Goal: Transaction & Acquisition: Download file/media

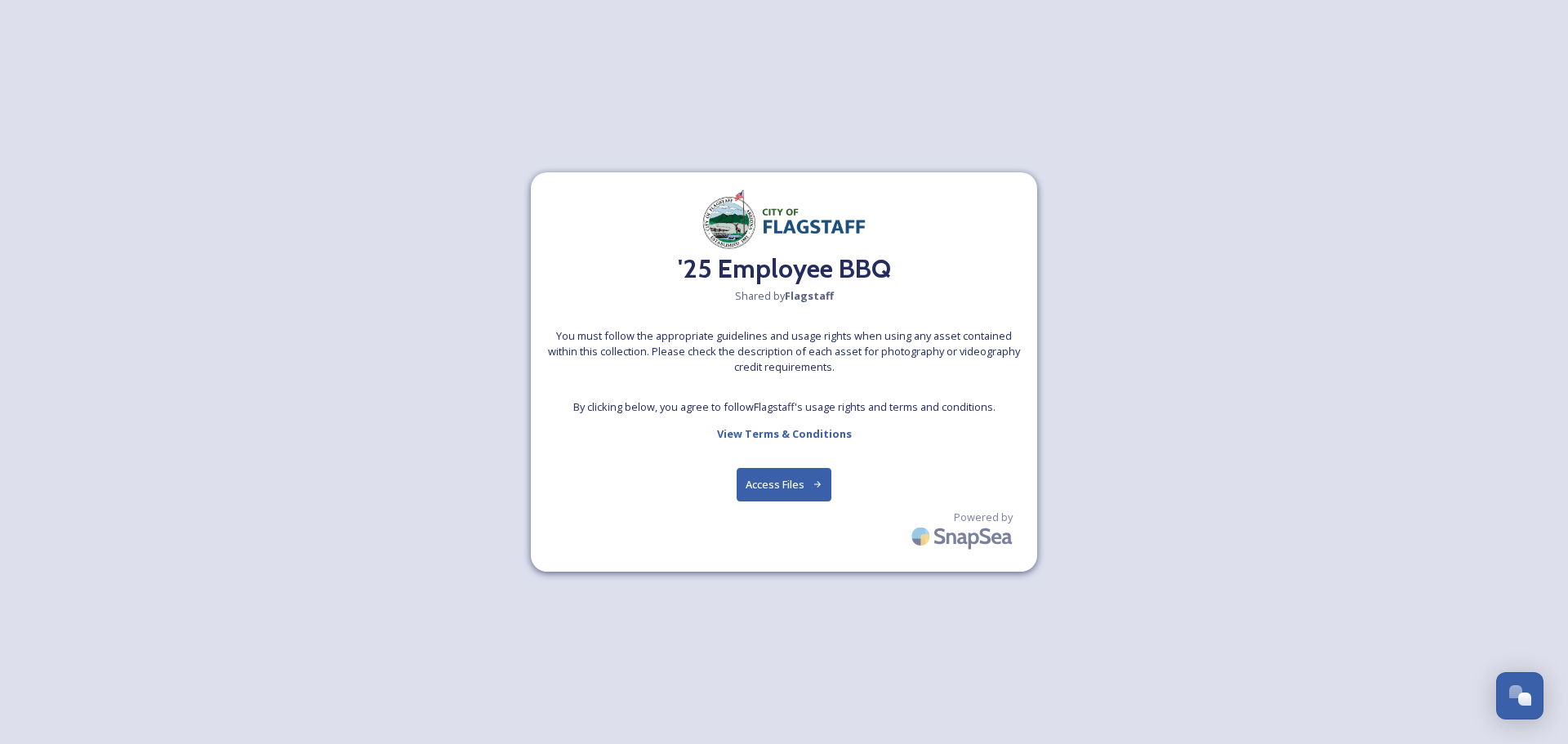
click at [801, 460] on div "'25 Employee BBQ Shared by Flagstaff You must follow the appropriate guidelines…" at bounding box center [783, 372] width 506 height 400
click at [794, 500] on button "Access Files" at bounding box center [784, 485] width 95 height 33
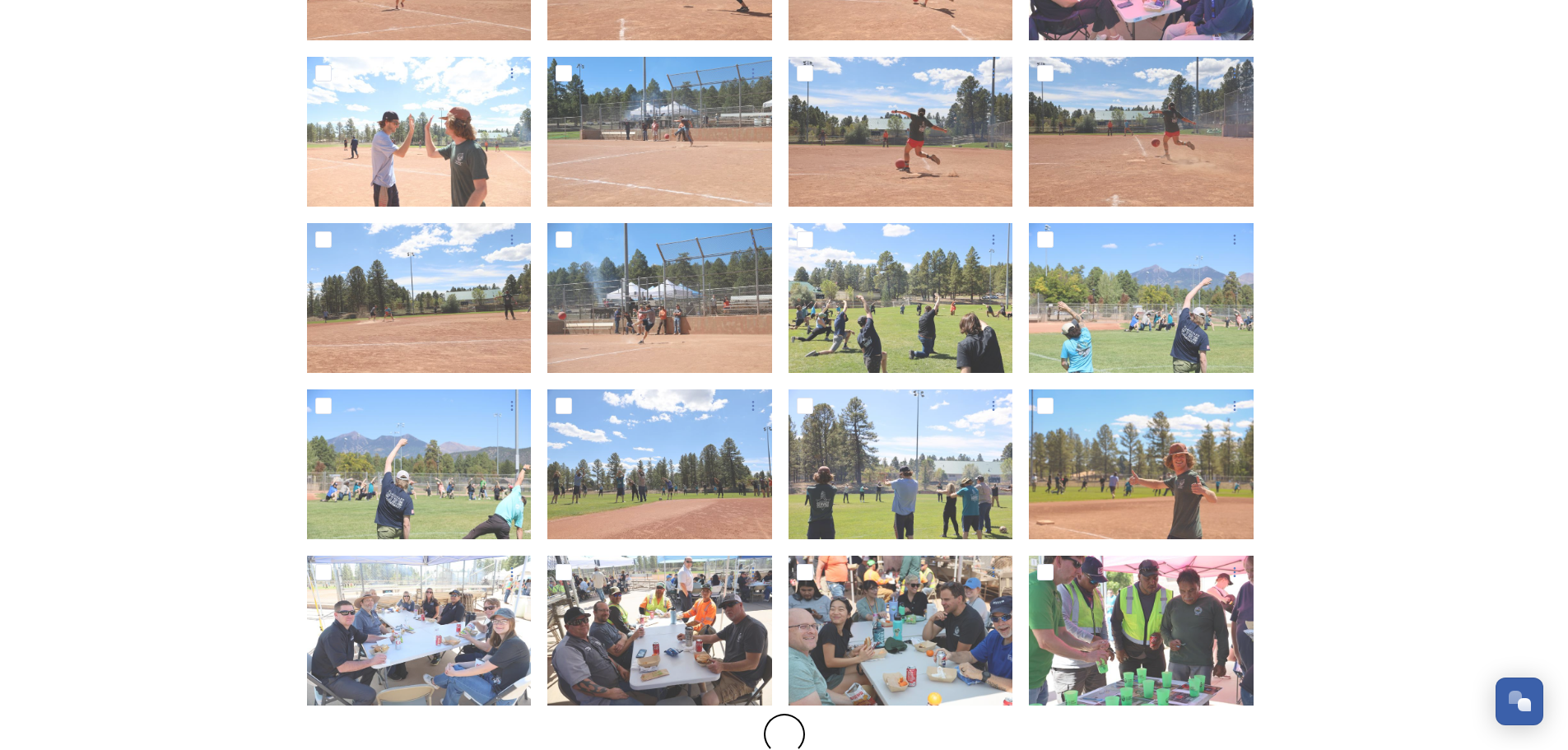
scroll to position [494, 0]
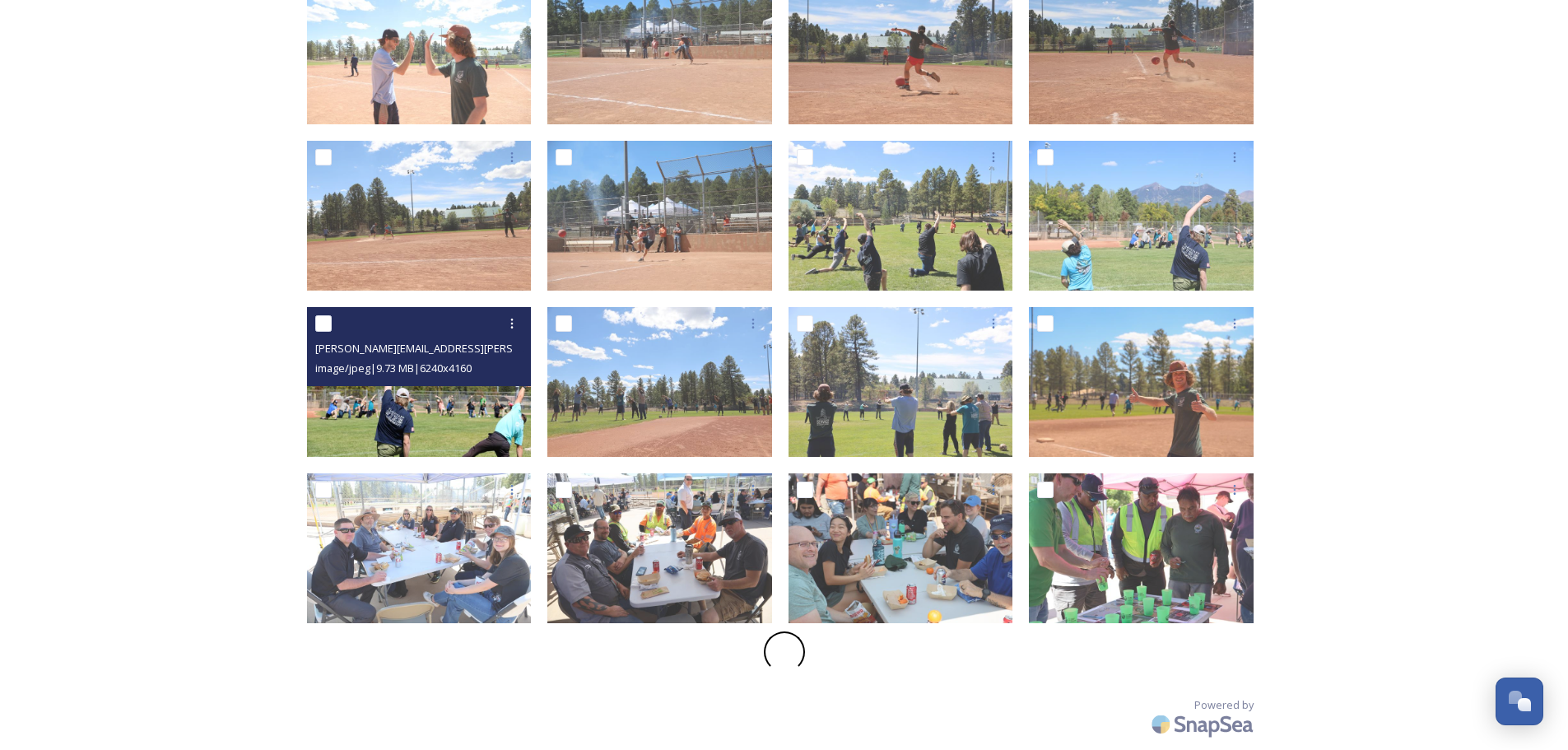
click at [451, 406] on img at bounding box center [419, 382] width 225 height 150
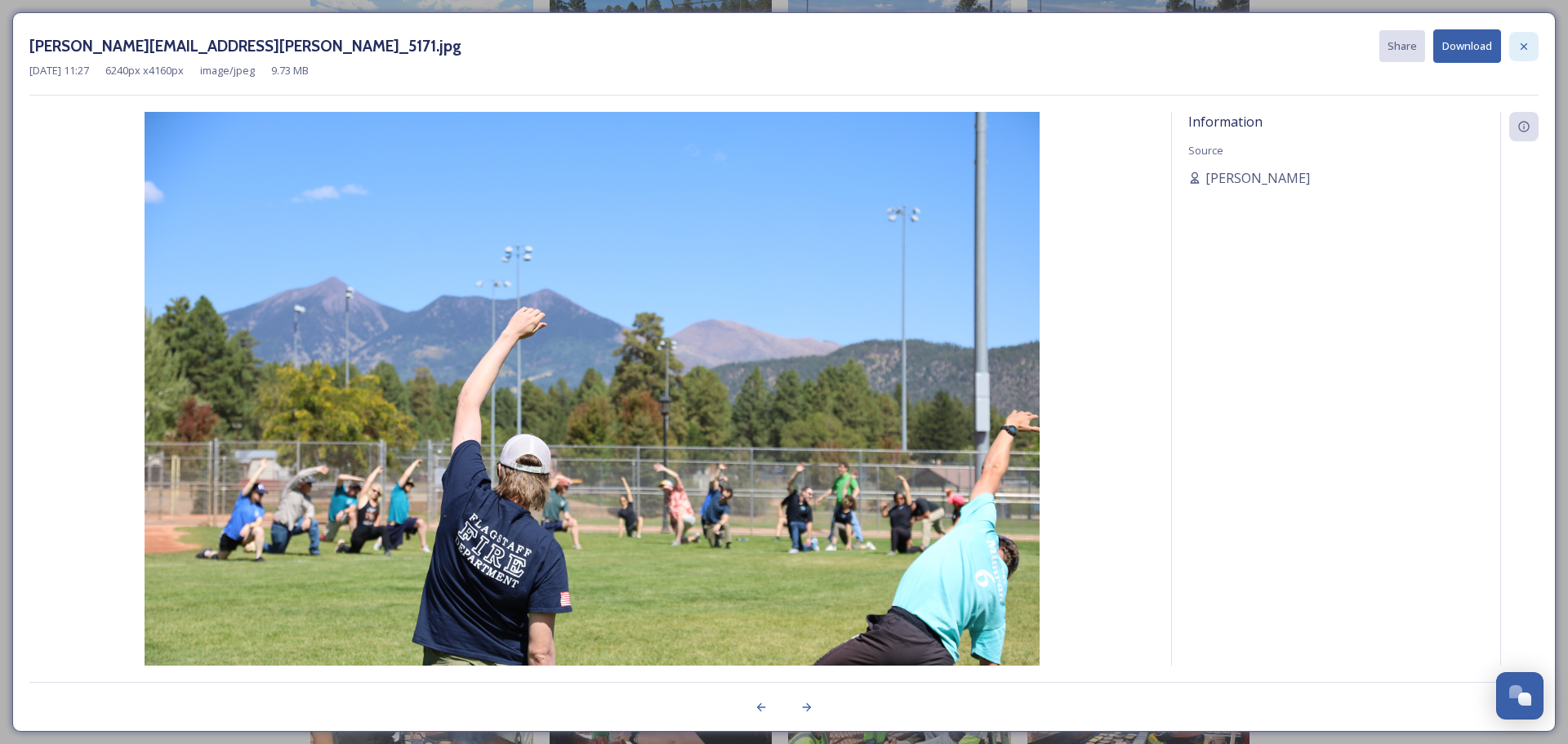
click at [1523, 50] on icon at bounding box center [1523, 46] width 13 height 13
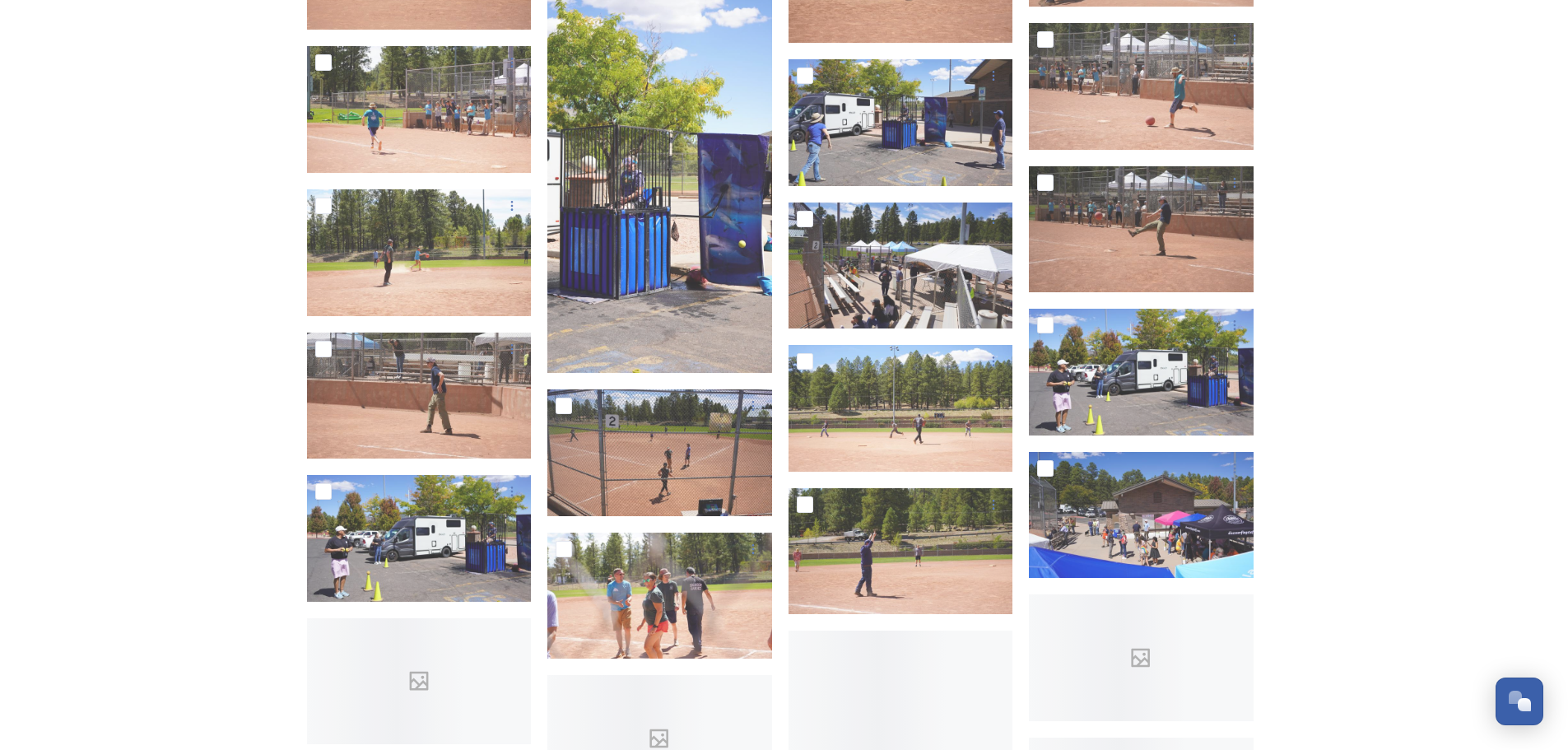
scroll to position [3459, 0]
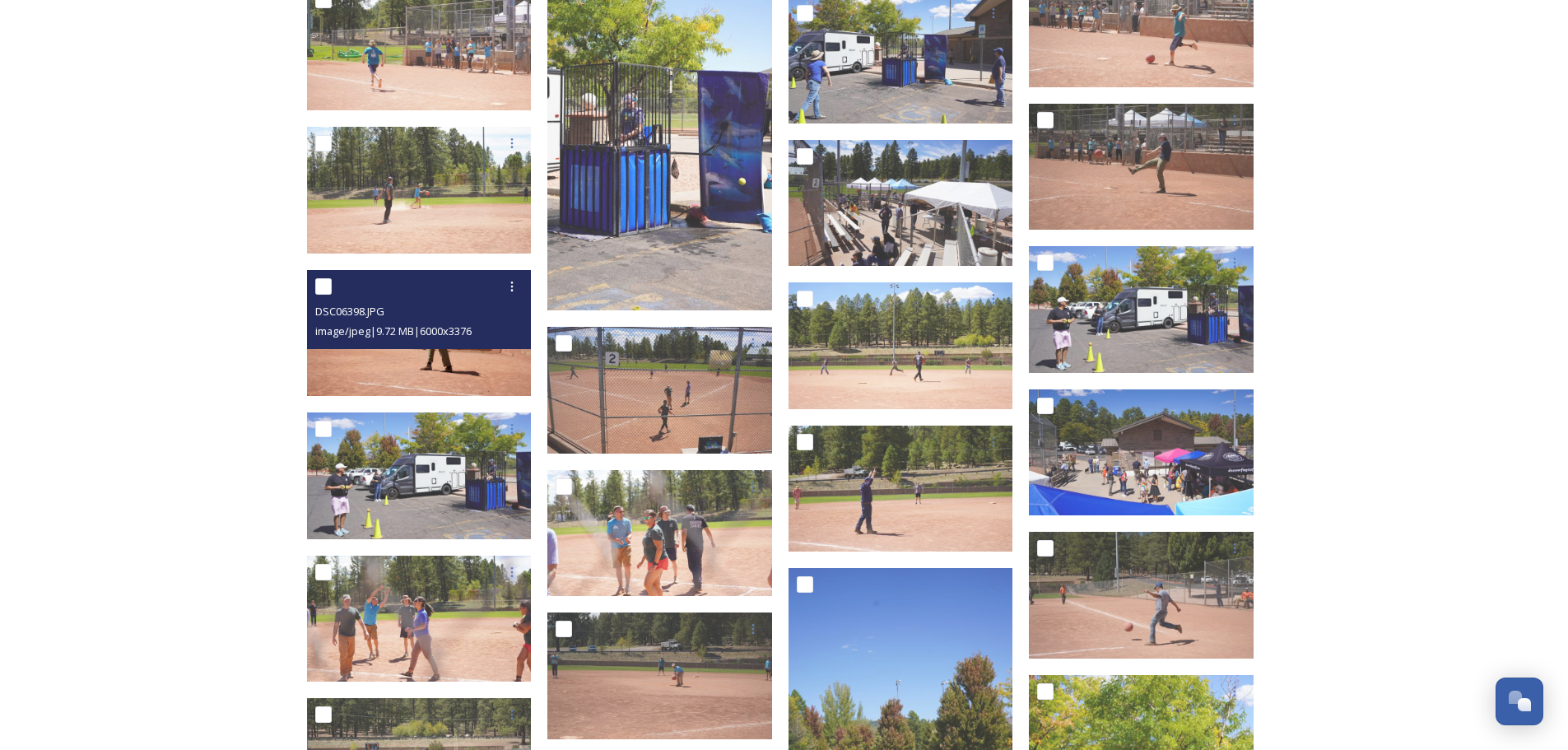
click at [460, 360] on img at bounding box center [419, 333] width 225 height 127
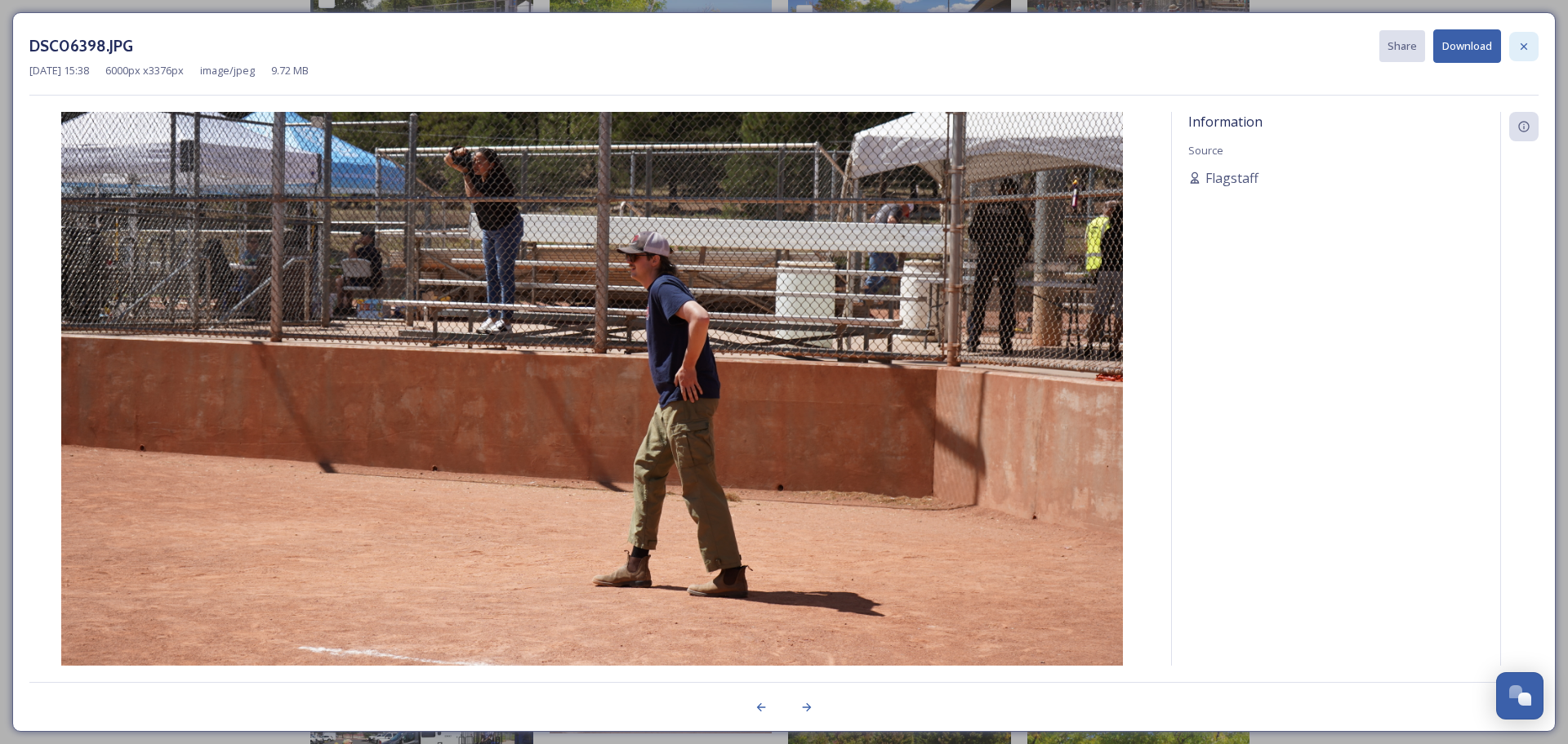
click at [1525, 52] on icon at bounding box center [1523, 46] width 13 height 13
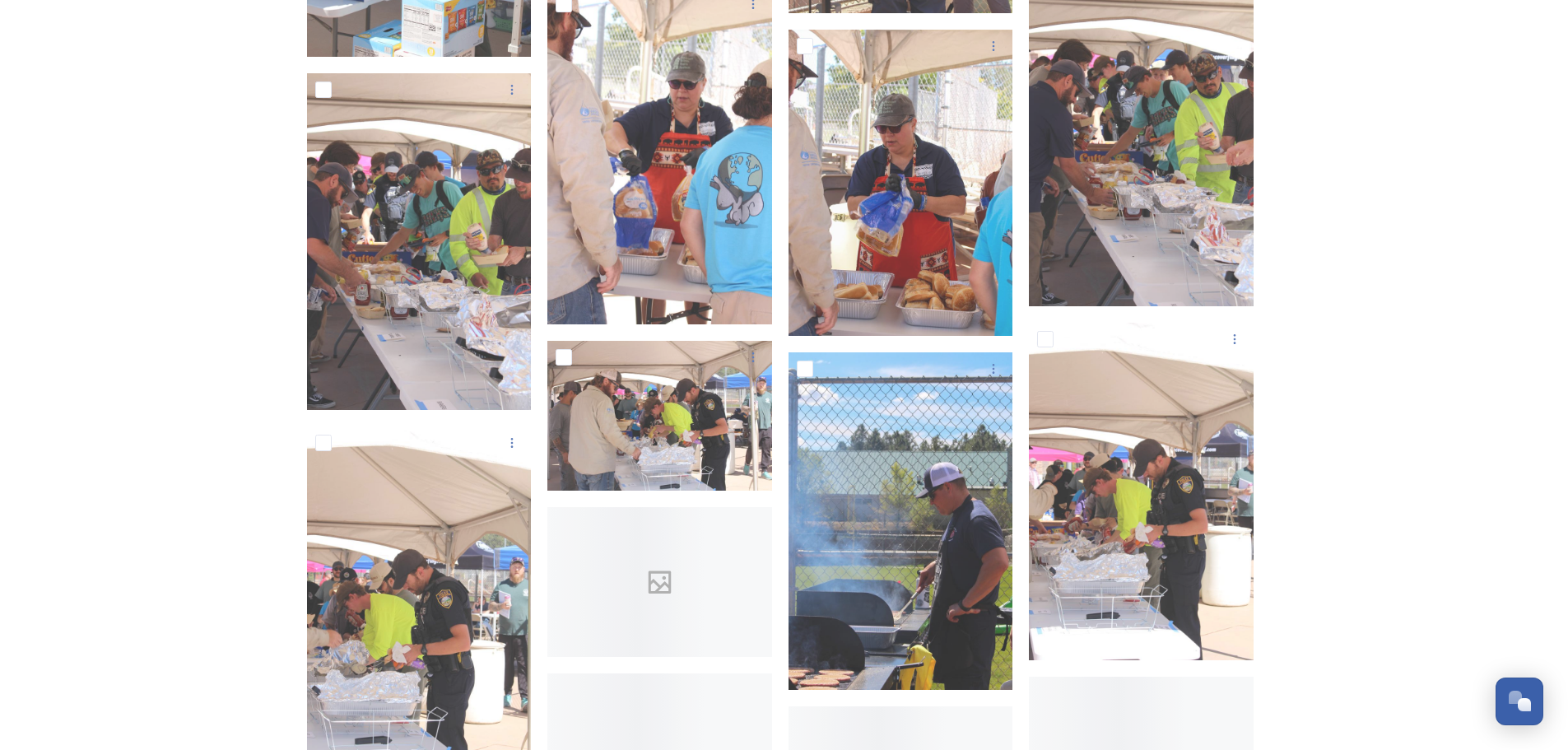
scroll to position [4777, 0]
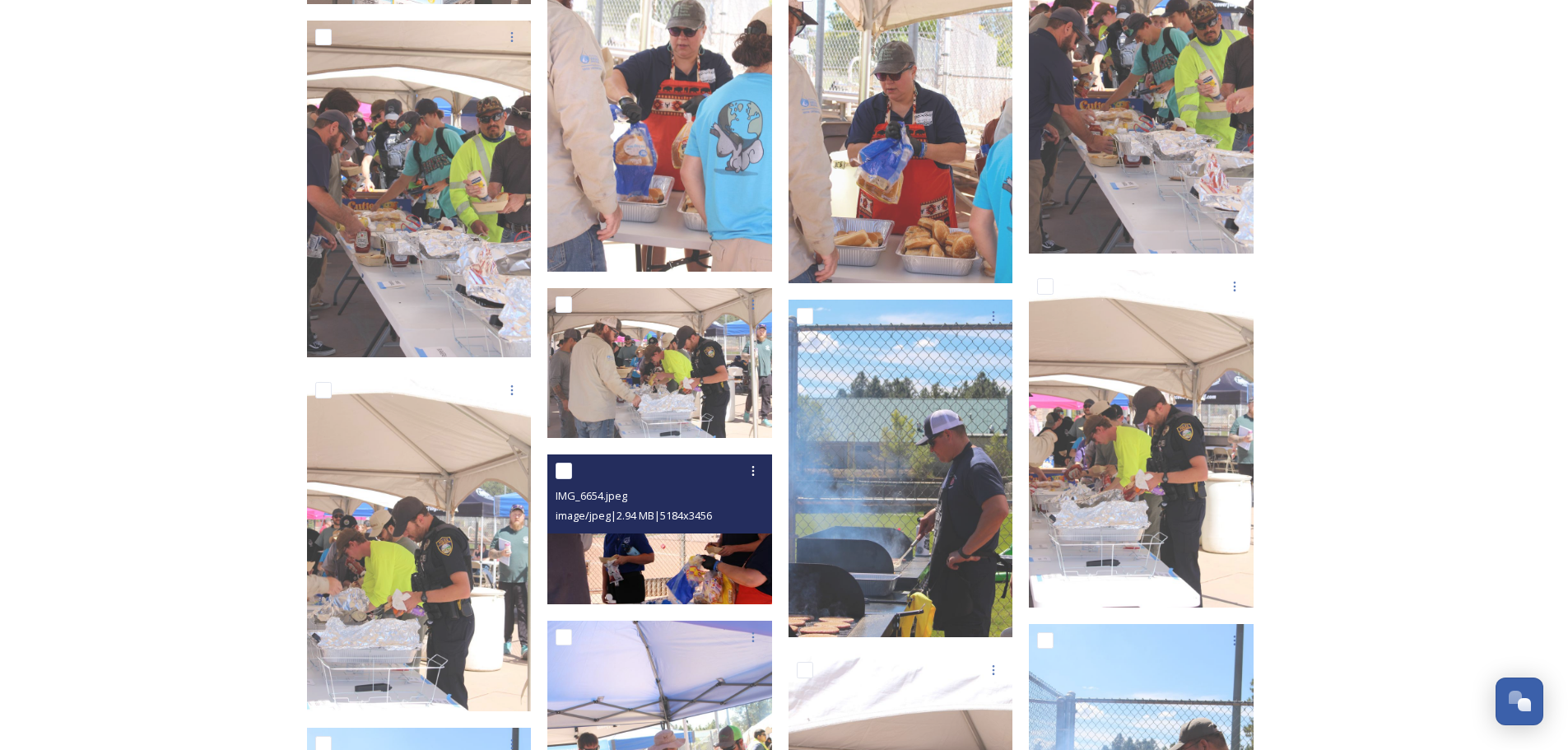
click at [699, 562] on img at bounding box center [659, 530] width 225 height 150
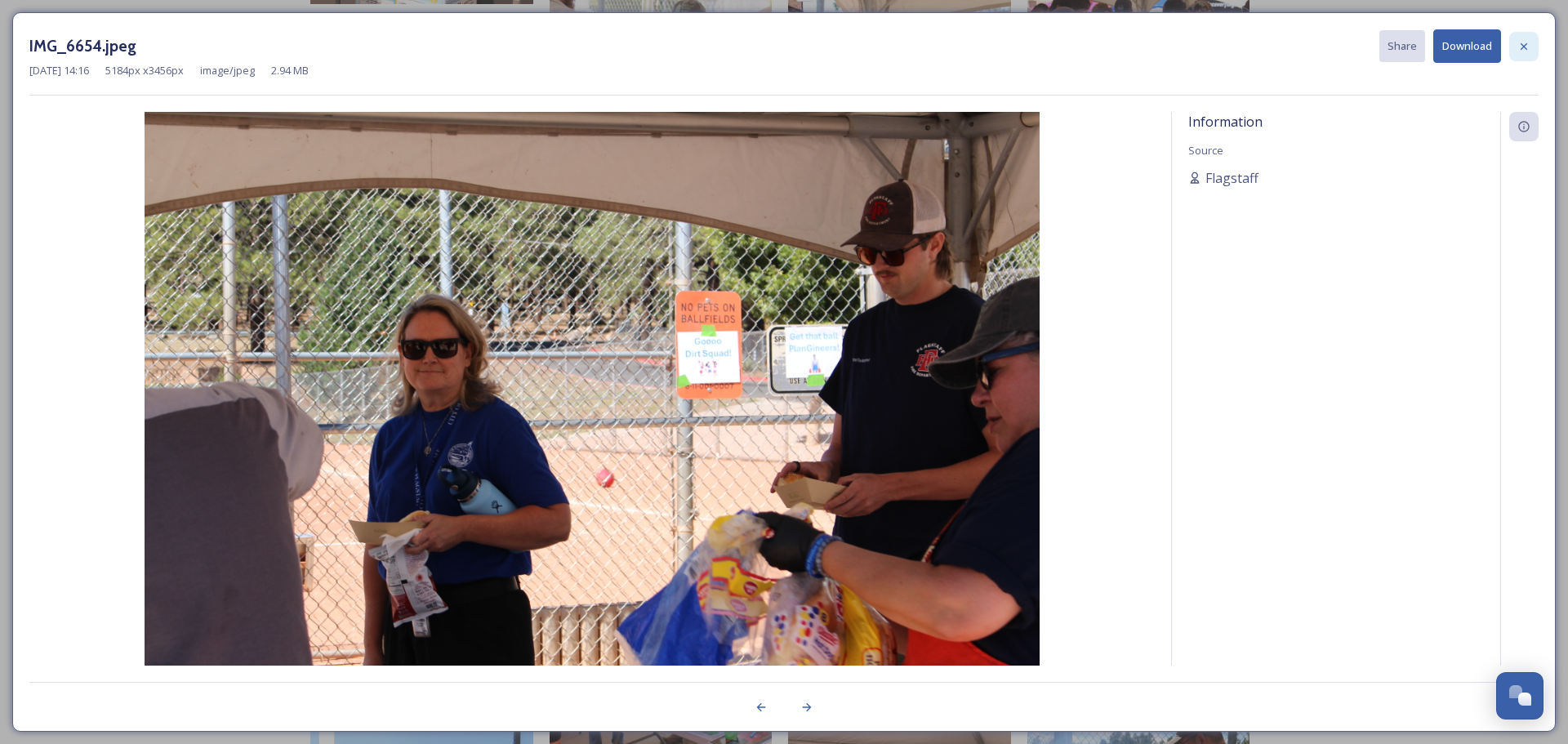
click at [1531, 49] on div at bounding box center [1524, 46] width 30 height 30
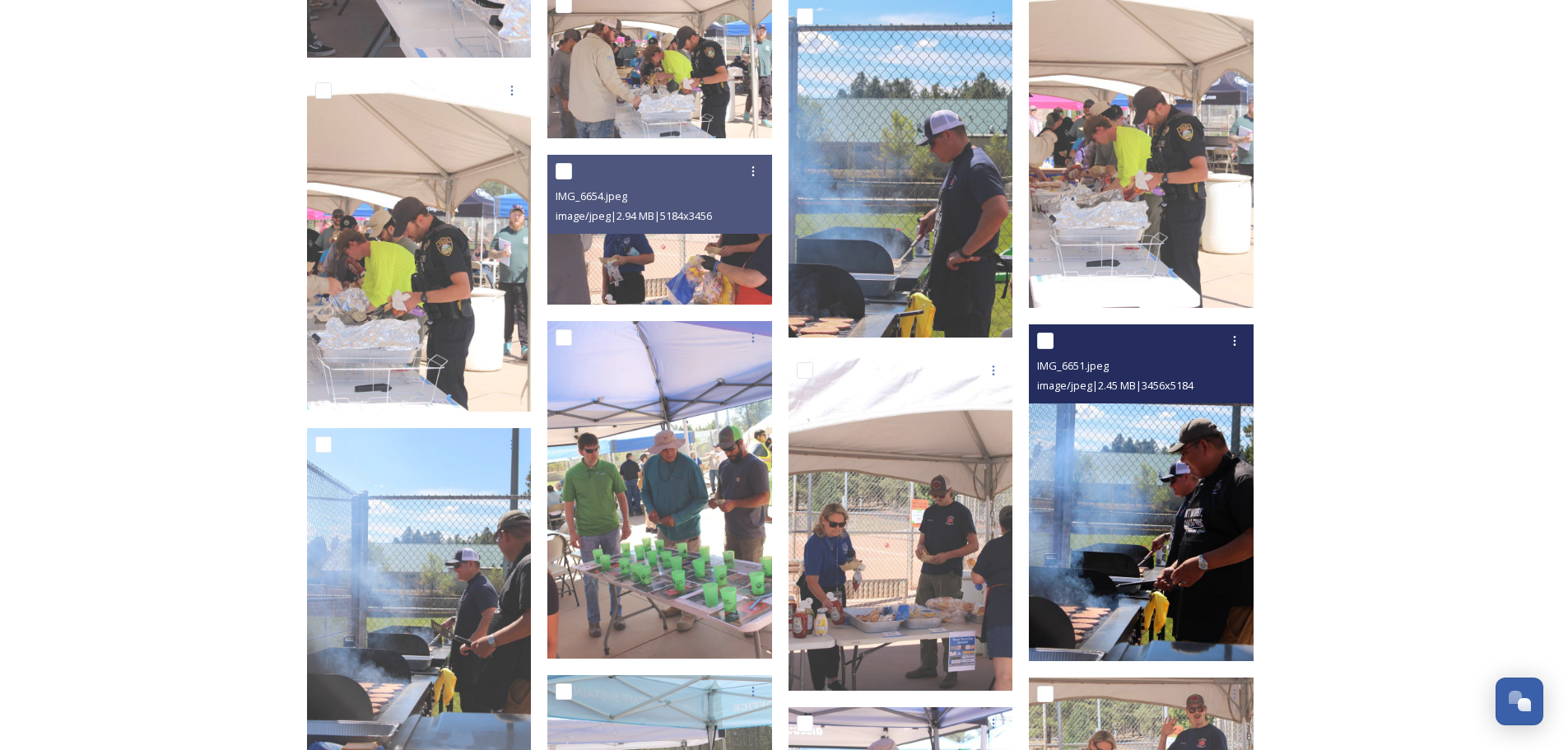
scroll to position [5106, 0]
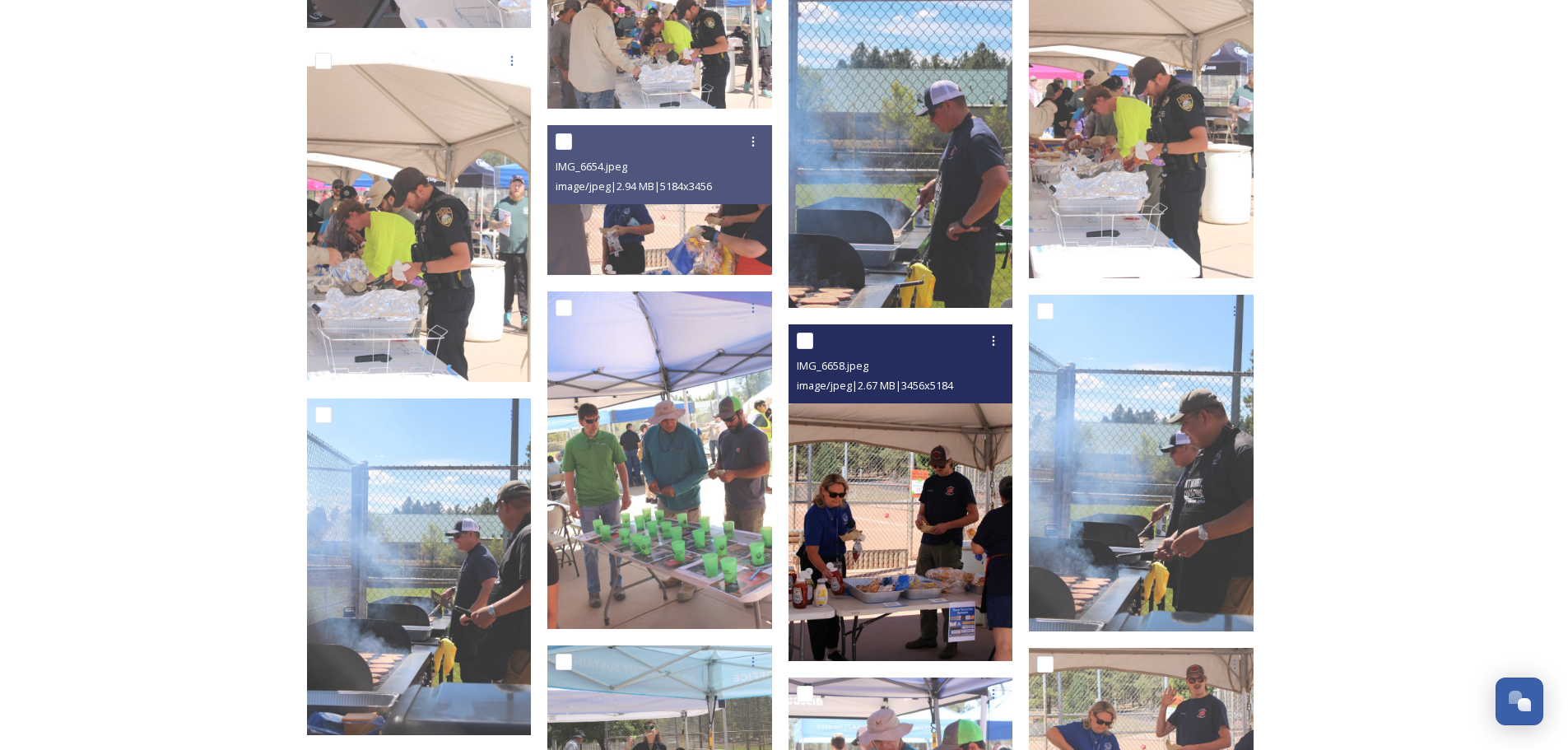
click at [922, 551] on img at bounding box center [900, 493] width 225 height 338
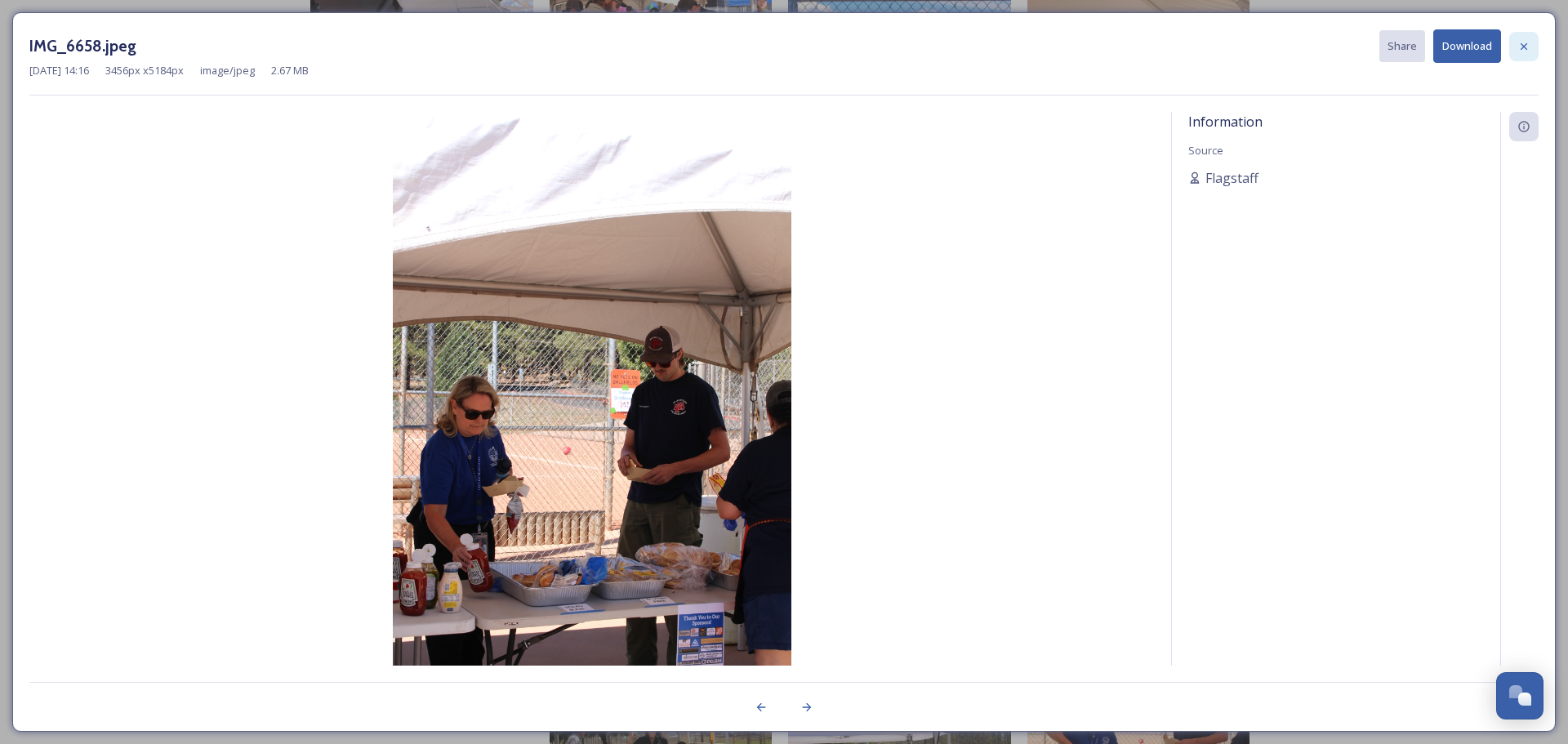
click at [1528, 52] on icon at bounding box center [1523, 46] width 13 height 13
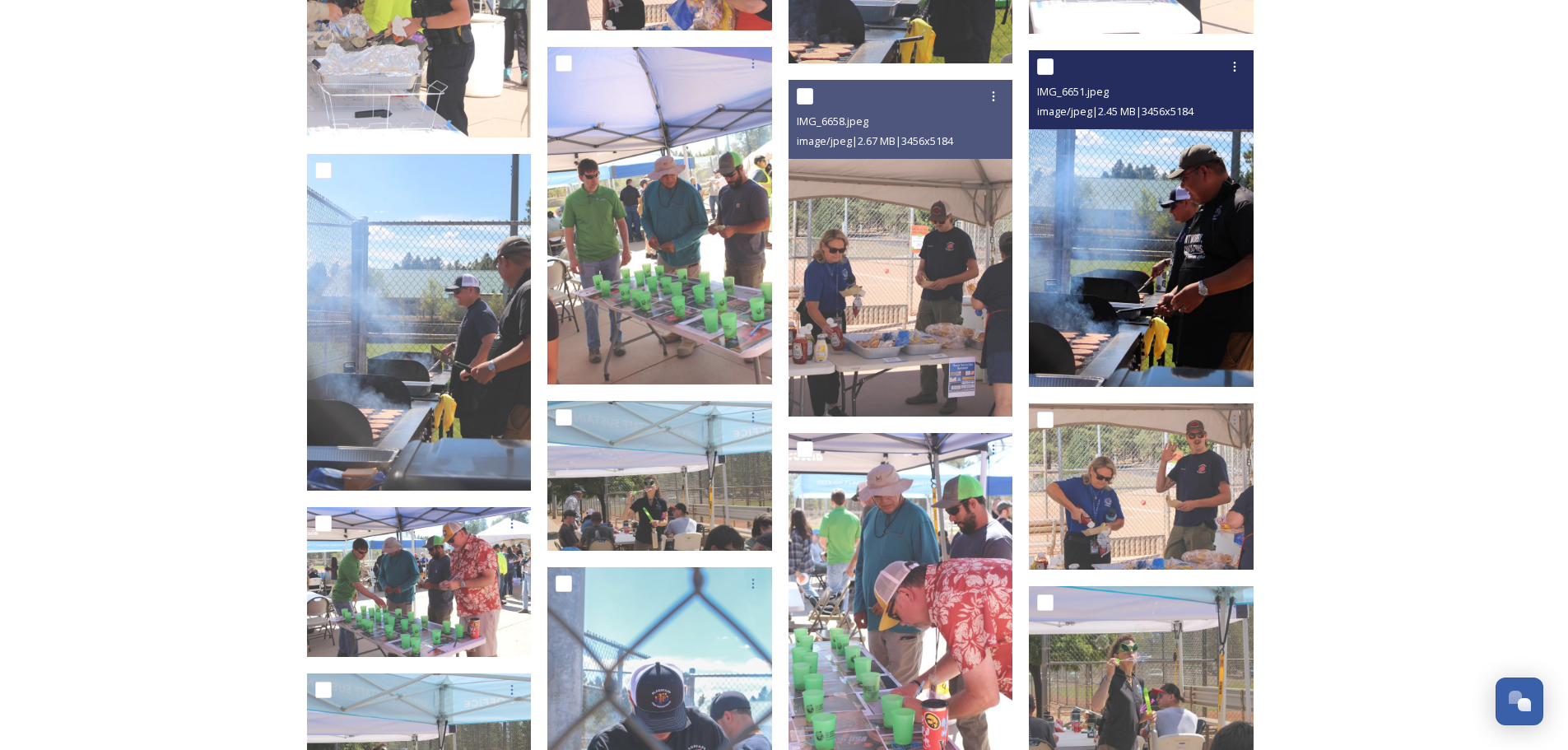
scroll to position [5354, 0]
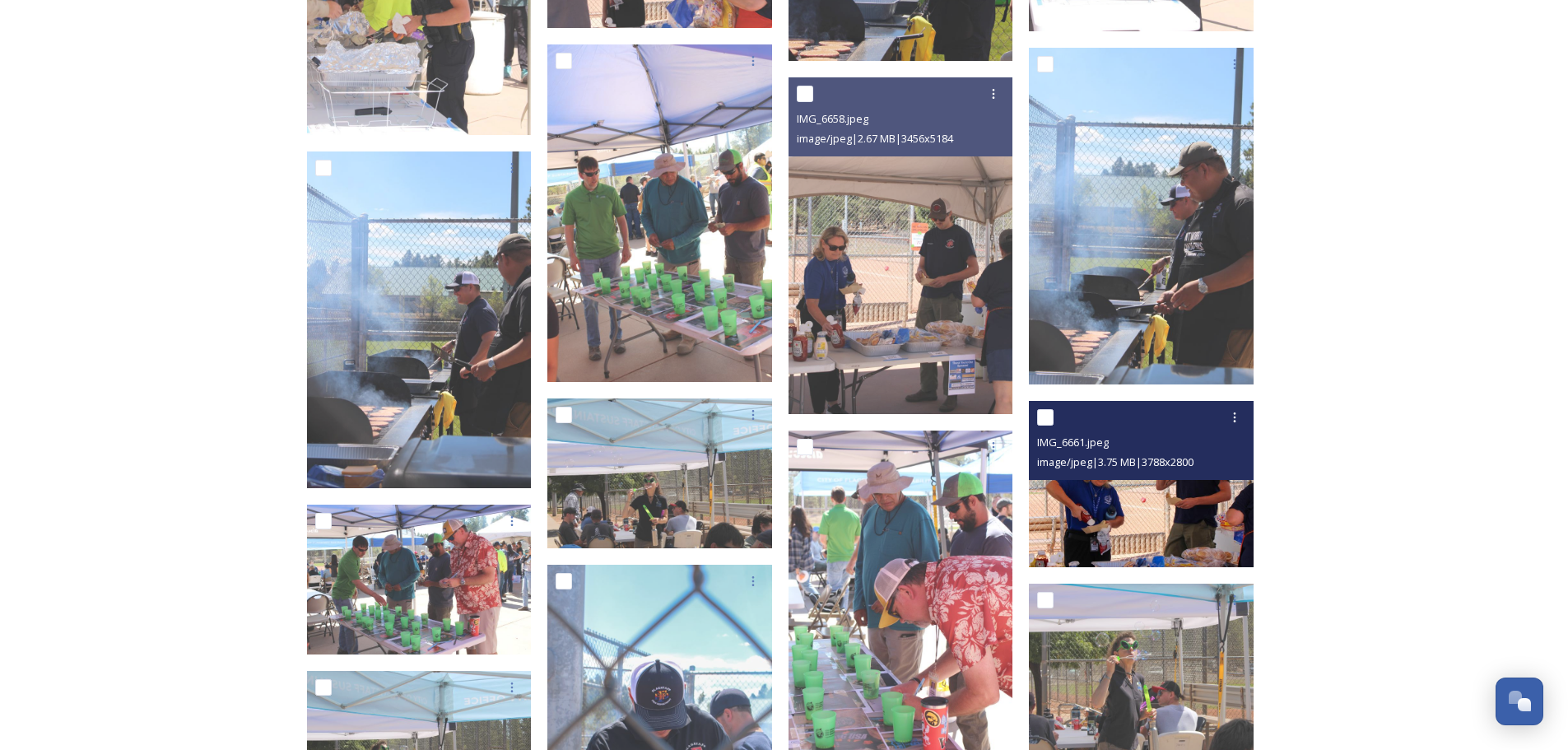
click at [1180, 462] on span "image/jpeg | 3.75 MB | 3788 x 2800" at bounding box center [1116, 462] width 157 height 15
click at [1164, 504] on img at bounding box center [1141, 484] width 225 height 167
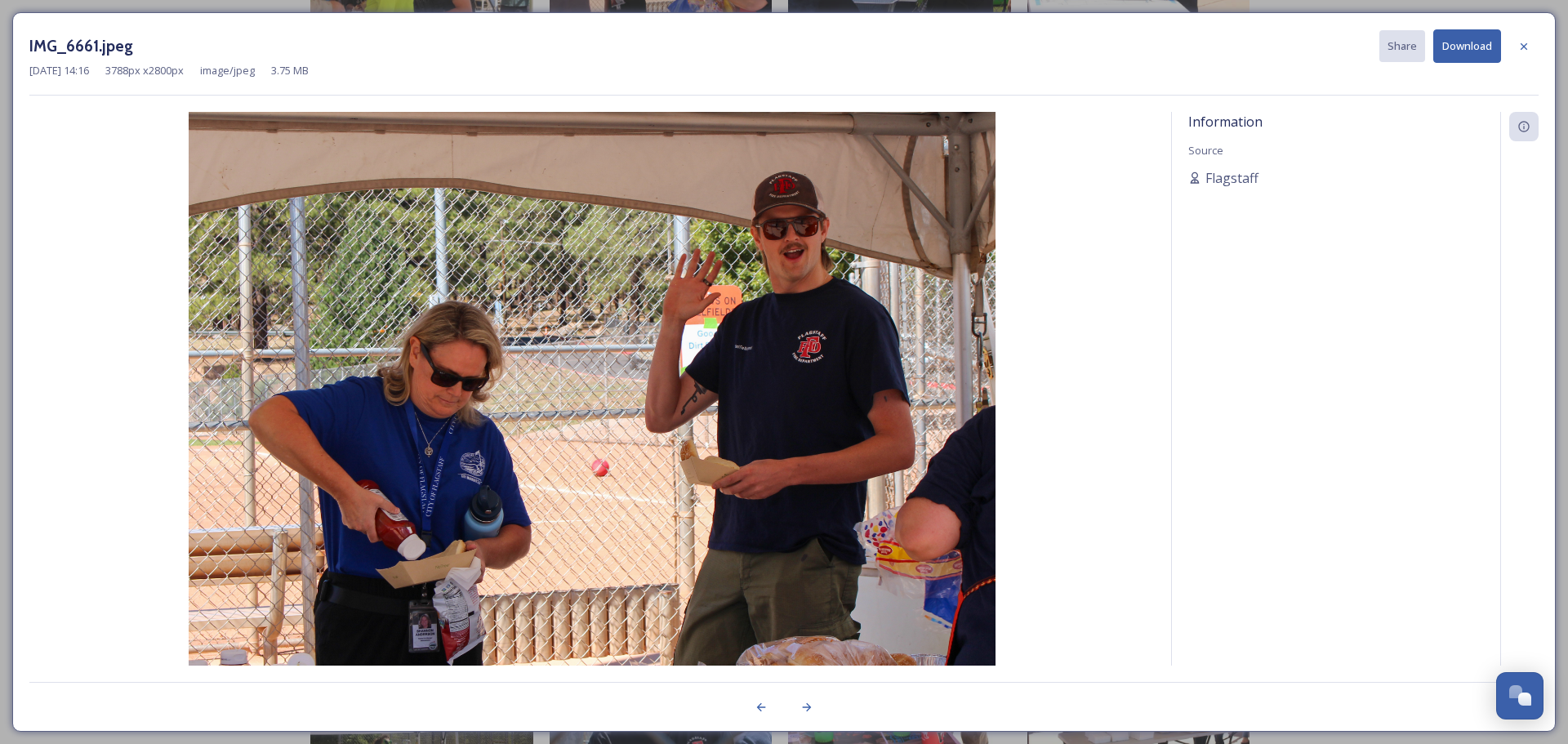
click at [1474, 48] on button "Download" at bounding box center [1467, 46] width 68 height 33
click at [1525, 50] on icon at bounding box center [1523, 46] width 13 height 13
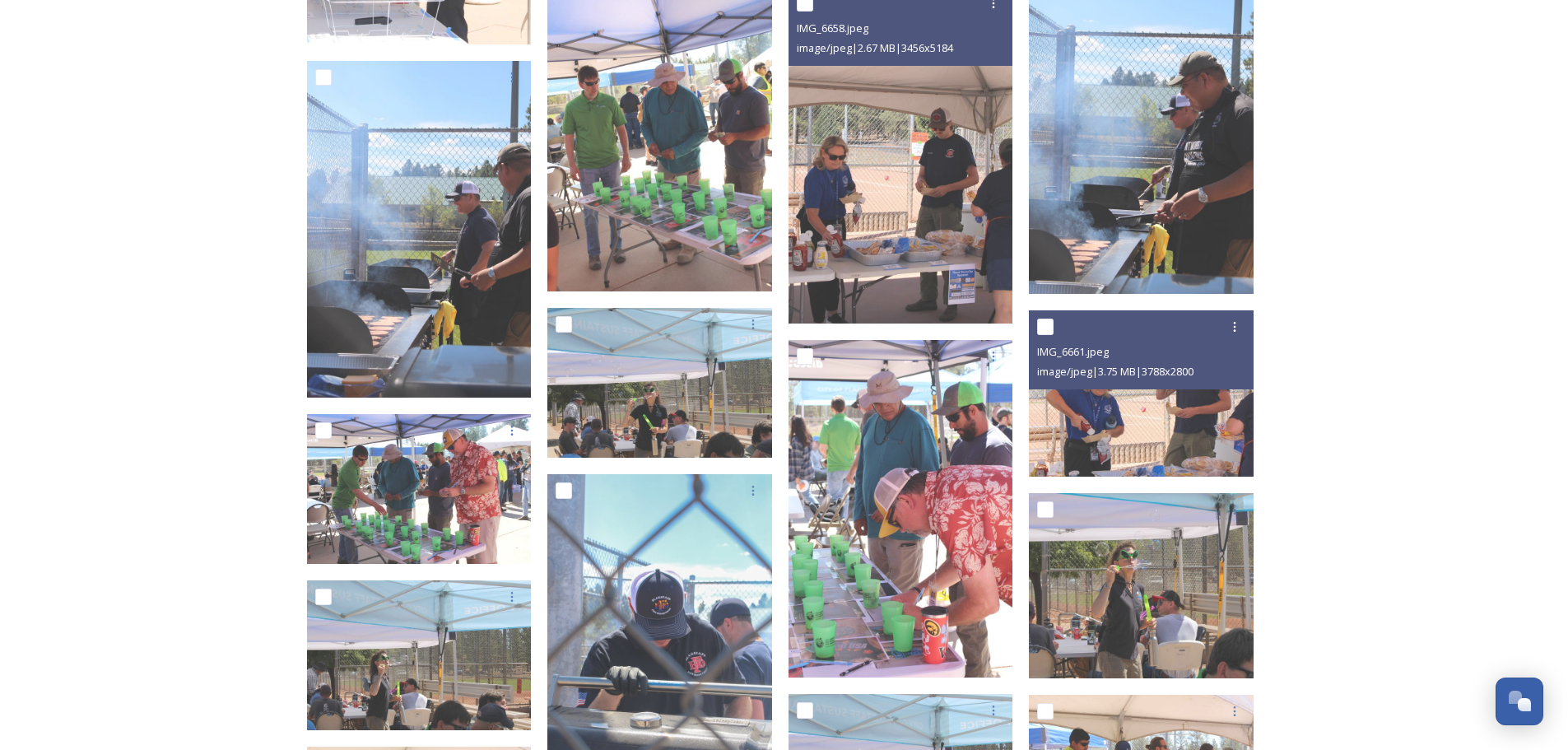
scroll to position [5439, 0]
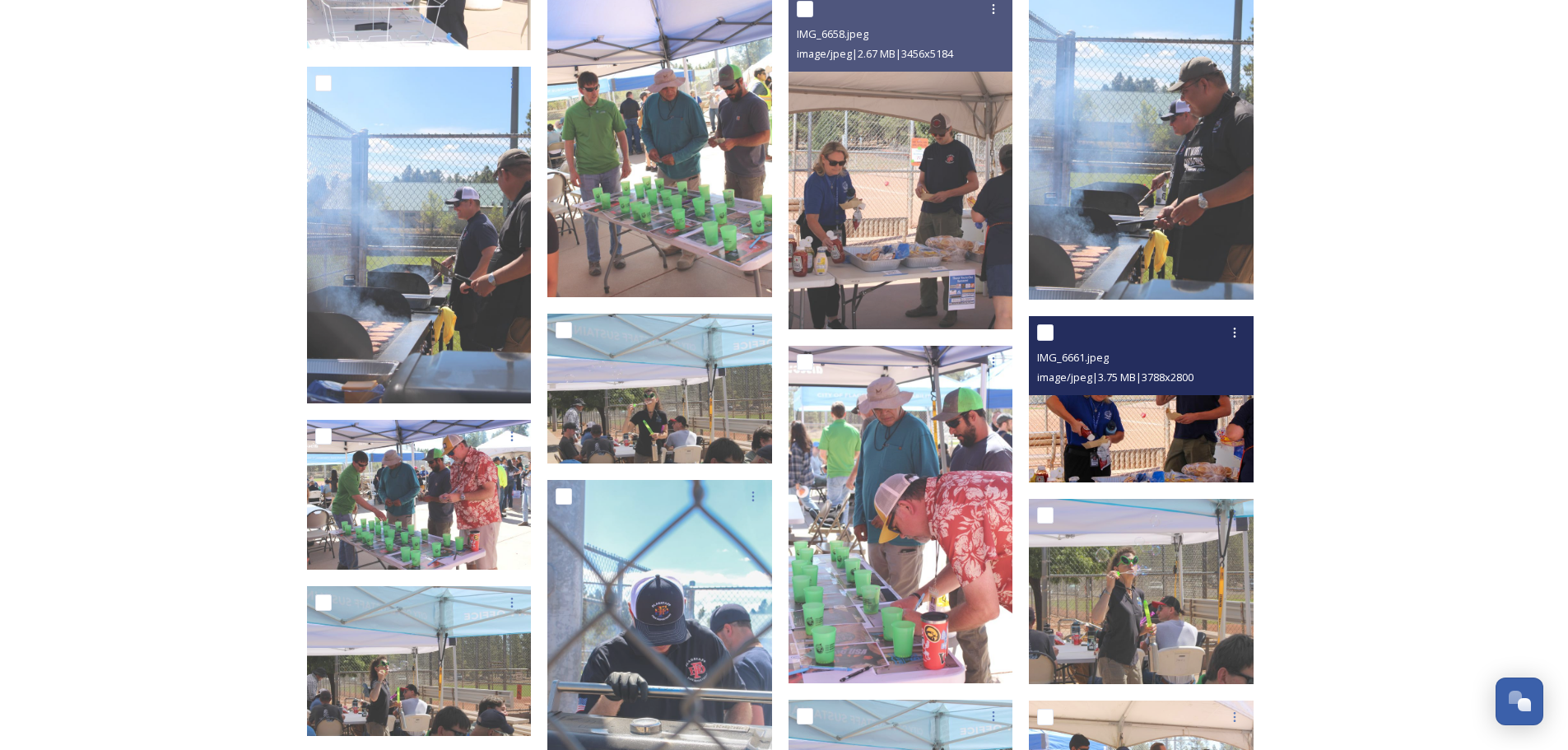
click at [1161, 418] on img at bounding box center [1141, 399] width 225 height 167
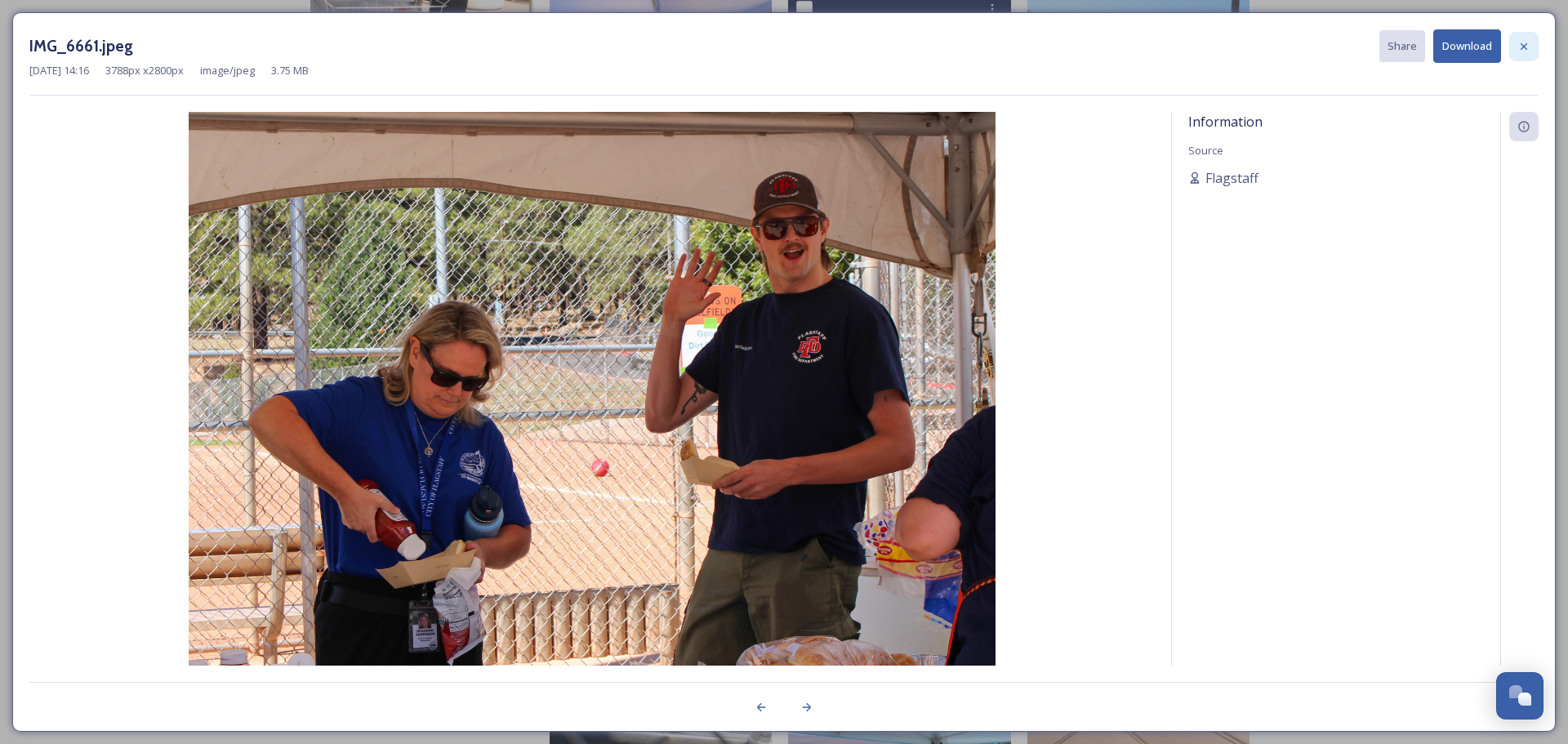
click at [1525, 48] on icon at bounding box center [1523, 46] width 13 height 13
